Goal: Task Accomplishment & Management: Complete application form

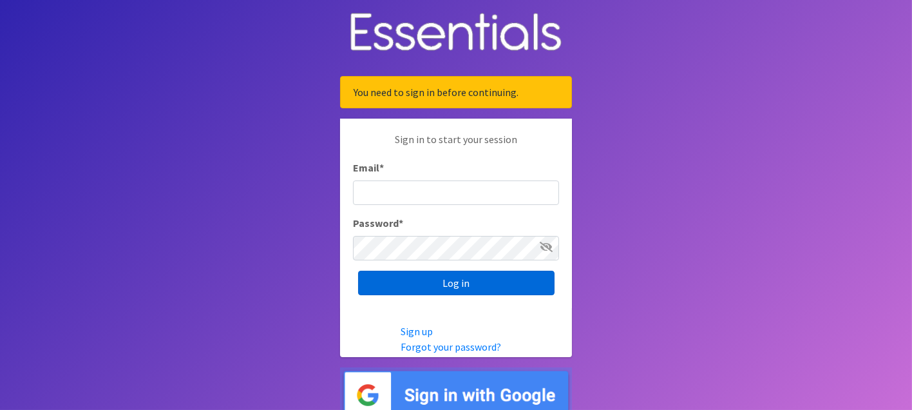
type input "[EMAIL_ADDRESS][DOMAIN_NAME]"
click at [435, 279] on input "Log in" at bounding box center [456, 282] width 196 height 24
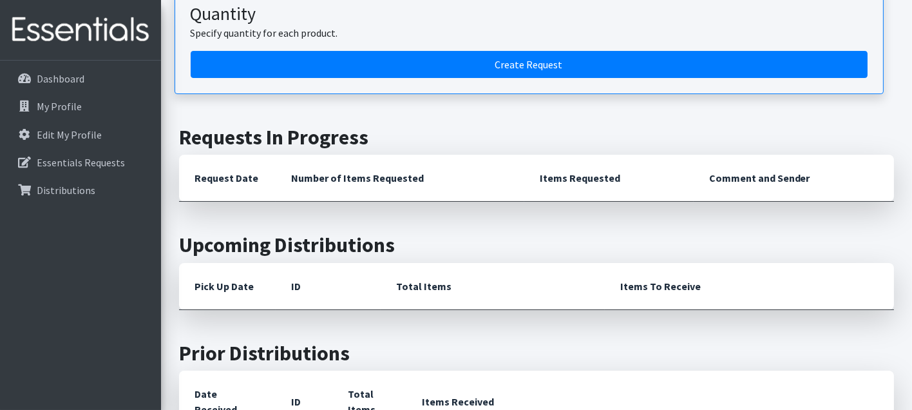
scroll to position [214, 0]
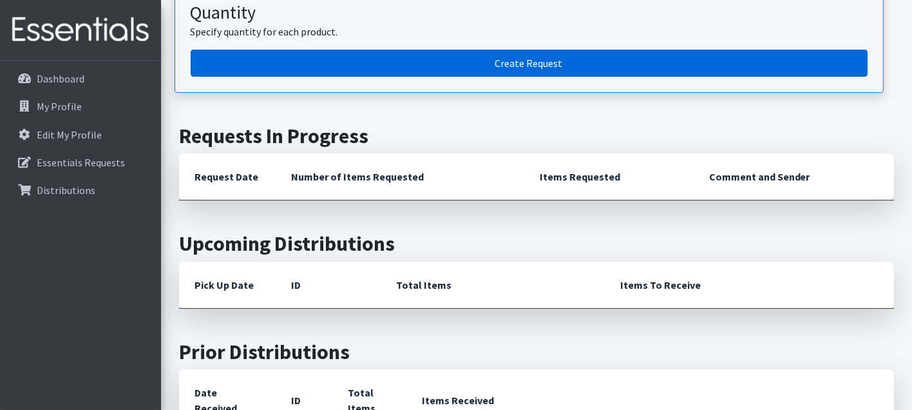
click at [424, 63] on link "Create Request" at bounding box center [529, 63] width 677 height 27
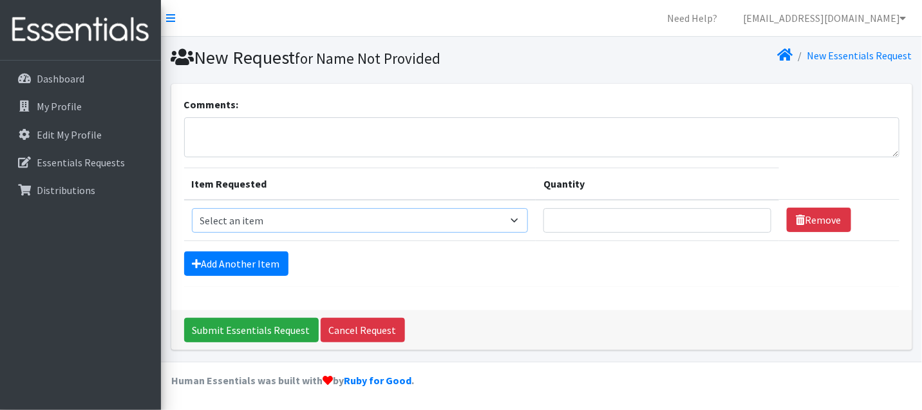
click at [387, 216] on select "Select an item Box - 2T-3T Pull-ups [200 Pull-ups/8 Packs] Box - 3T-4T Pull-ups…" at bounding box center [360, 220] width 336 height 24
select select "14396"
click at [192, 208] on select "Select an item Box - 2T-3T Pull-ups [200 Pull-ups/8 Packs] Box - 3T-4T Pull-ups…" at bounding box center [360, 220] width 336 height 24
click at [754, 214] on input "1" at bounding box center [658, 220] width 228 height 24
type input "2"
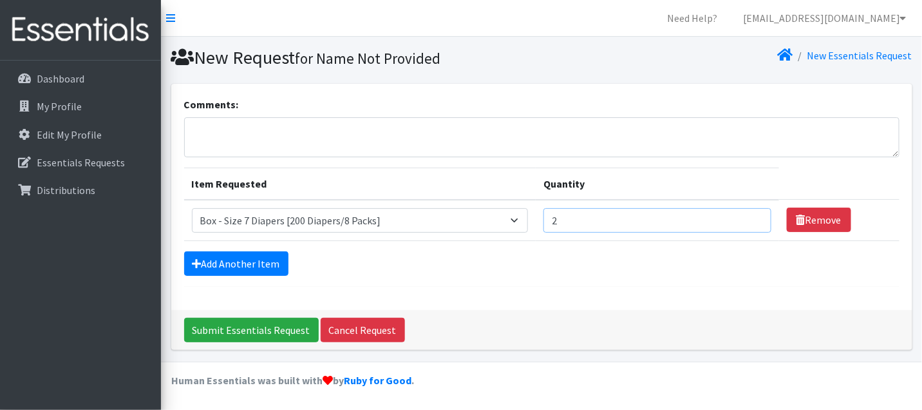
click at [754, 214] on input "2" at bounding box center [658, 220] width 228 height 24
click at [266, 265] on link "Add Another Item" at bounding box center [236, 263] width 104 height 24
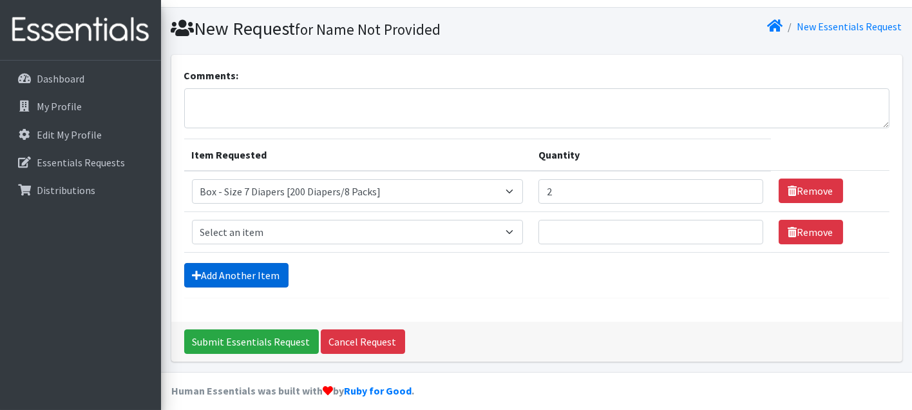
scroll to position [37, 0]
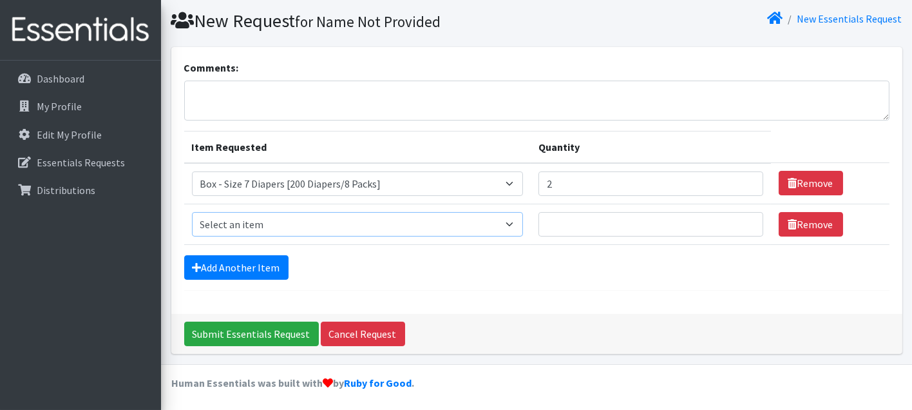
click at [303, 222] on select "Select an item Box - 2T-3T Pull-ups [200 Pull-ups/8 Packs] Box - 3T-4T Pull-ups…" at bounding box center [358, 224] width 332 height 24
select select "14395"
click at [192, 212] on select "Select an item Box - 2T-3T Pull-ups [200 Pull-ups/8 Packs] Box - 3T-4T Pull-ups…" at bounding box center [358, 224] width 332 height 24
type input "1"
click at [746, 218] on input "1" at bounding box center [650, 224] width 224 height 24
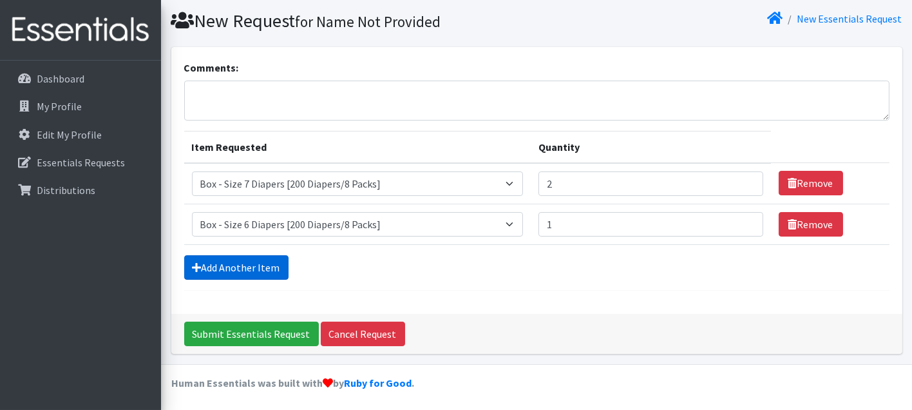
click at [260, 260] on link "Add Another Item" at bounding box center [236, 267] width 104 height 24
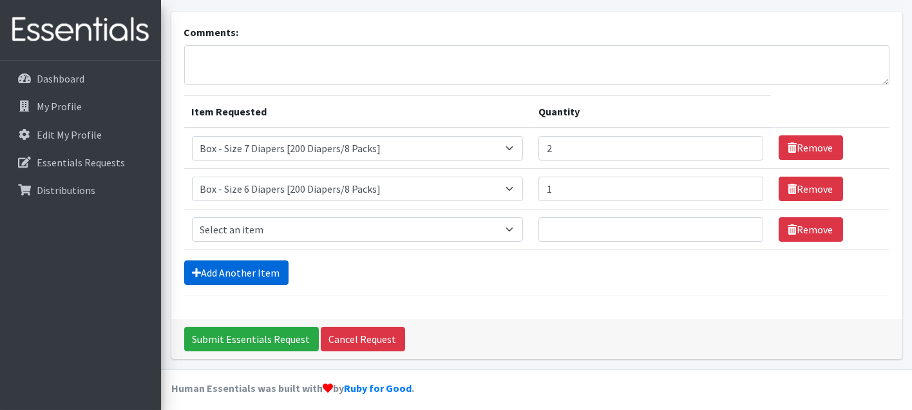
scroll to position [77, 0]
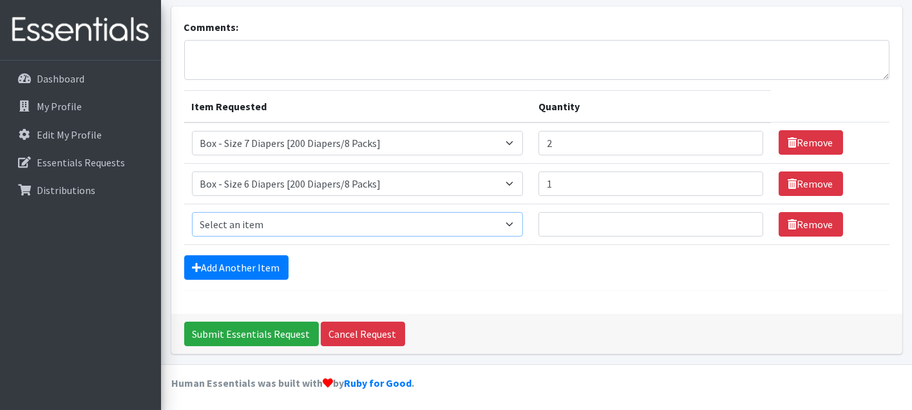
click at [271, 218] on select "Select an item Box - 2T-3T Pull-ups [200 Pull-ups/8 Packs] Box - 3T-4T Pull-ups…" at bounding box center [358, 224] width 332 height 24
select select "14401"
click at [192, 212] on select "Select an item Box - 2T-3T Pull-ups [200 Pull-ups/8 Packs] Box - 3T-4T Pull-ups…" at bounding box center [358, 224] width 332 height 24
click at [746, 220] on input "1" at bounding box center [650, 224] width 224 height 24
type input "2"
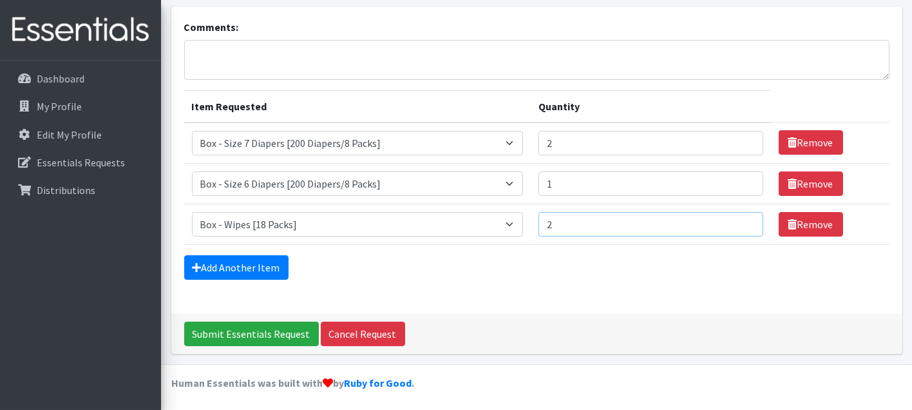
click at [746, 220] on input "2" at bounding box center [650, 224] width 224 height 24
click at [263, 328] on input "Submit Essentials Request" at bounding box center [251, 333] width 135 height 24
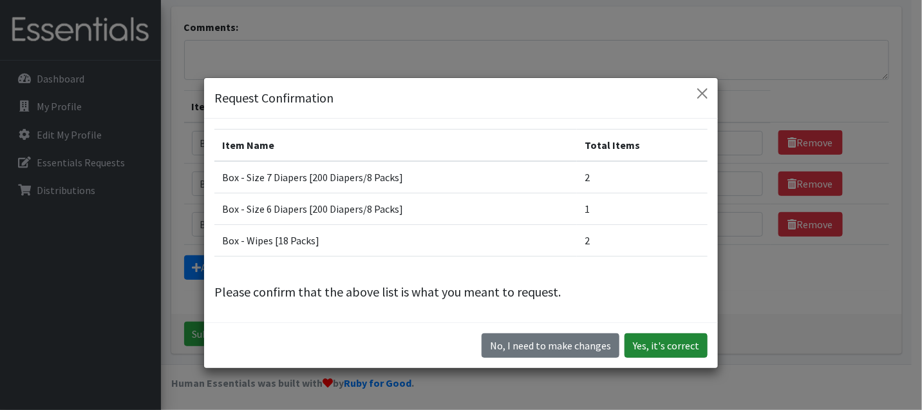
click at [672, 347] on button "Yes, it's correct" at bounding box center [666, 345] width 83 height 24
